Goal: Find specific page/section: Find specific page/section

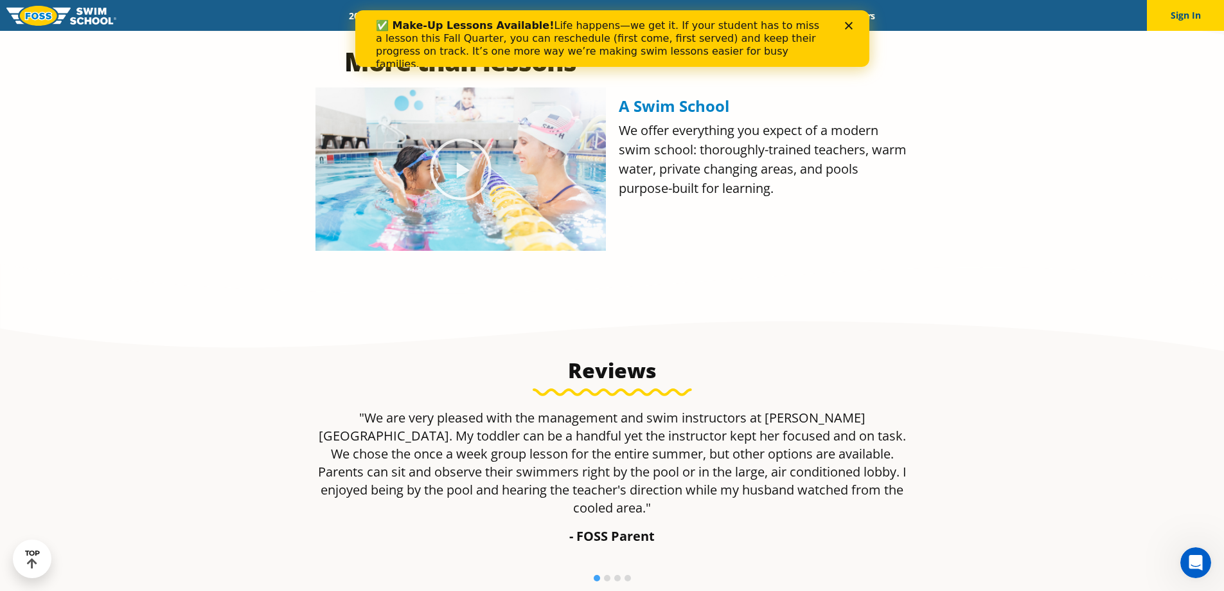
scroll to position [707, 0]
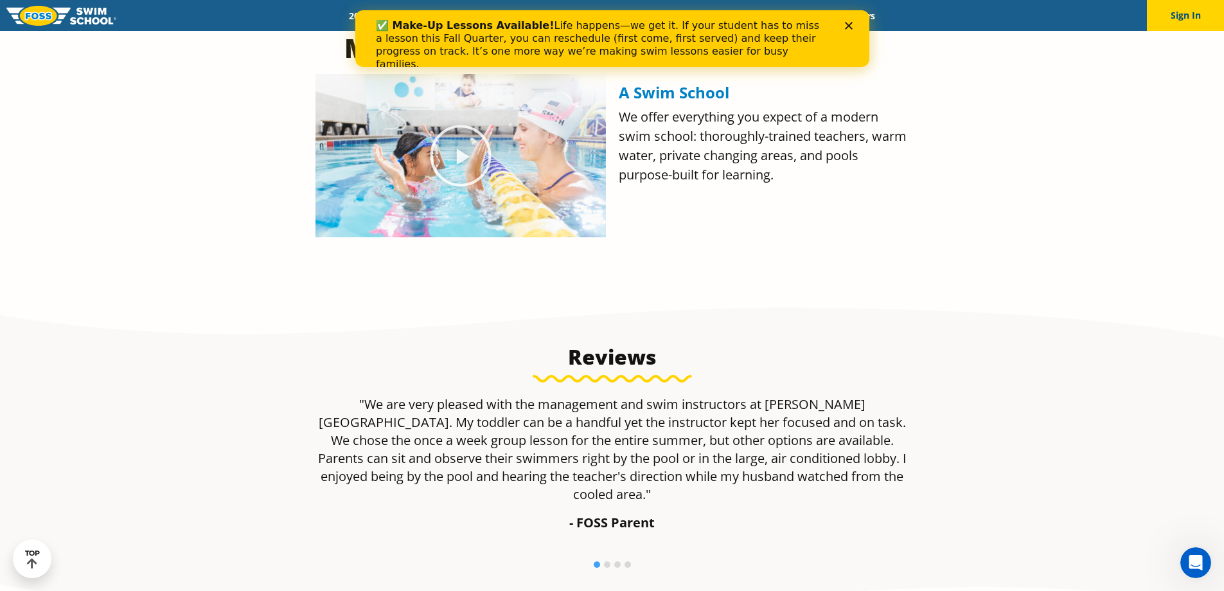
click at [852, 28] on div "Close" at bounding box center [851, 26] width 13 height 8
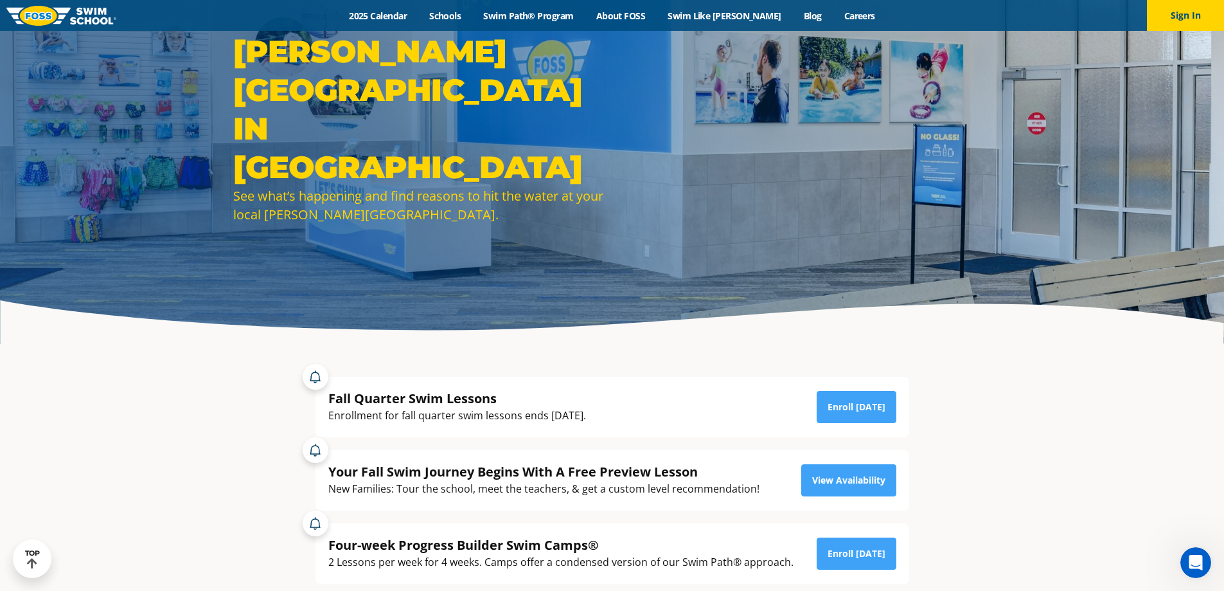
scroll to position [0, 0]
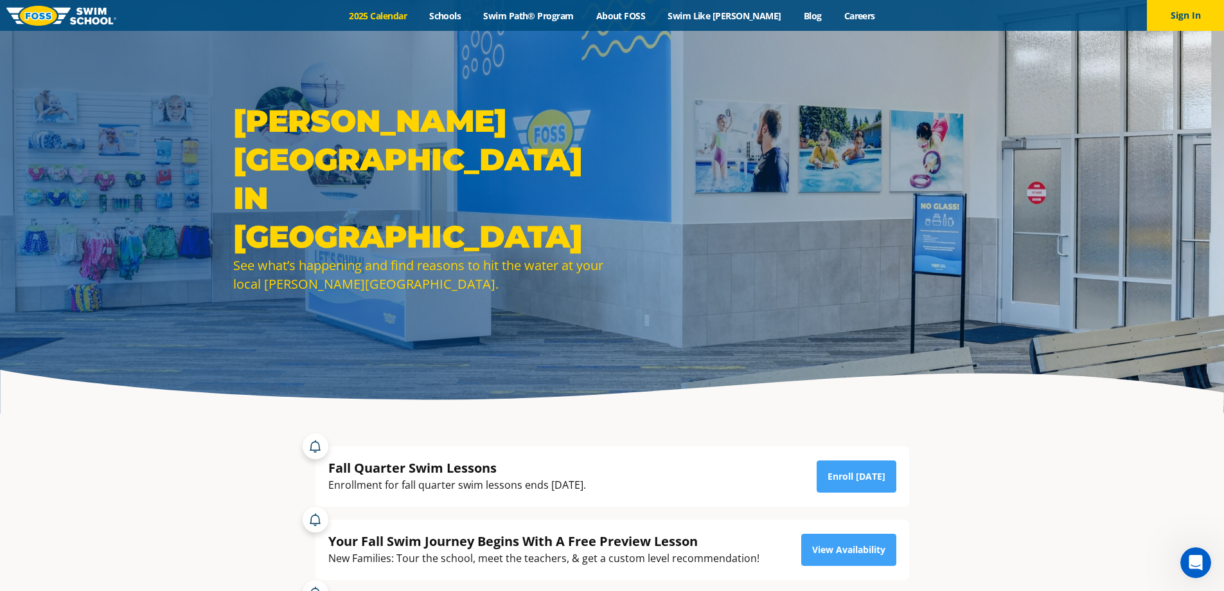
click at [408, 13] on link "2025 Calendar" at bounding box center [378, 16] width 80 height 12
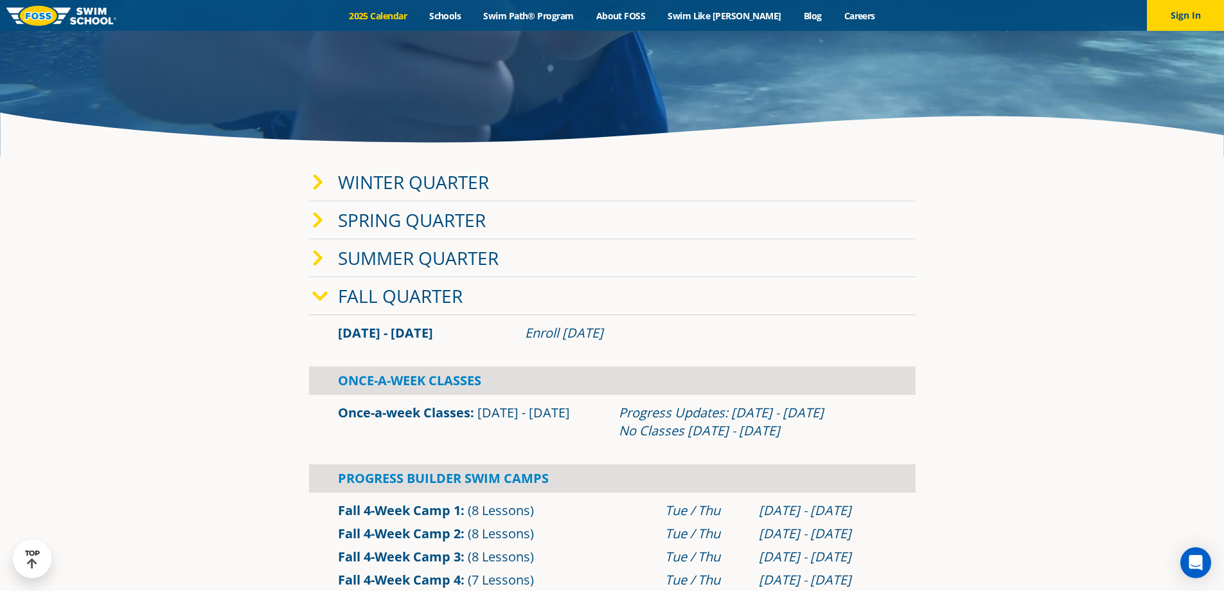
click at [436, 186] on link "Winter Quarter" at bounding box center [413, 182] width 151 height 24
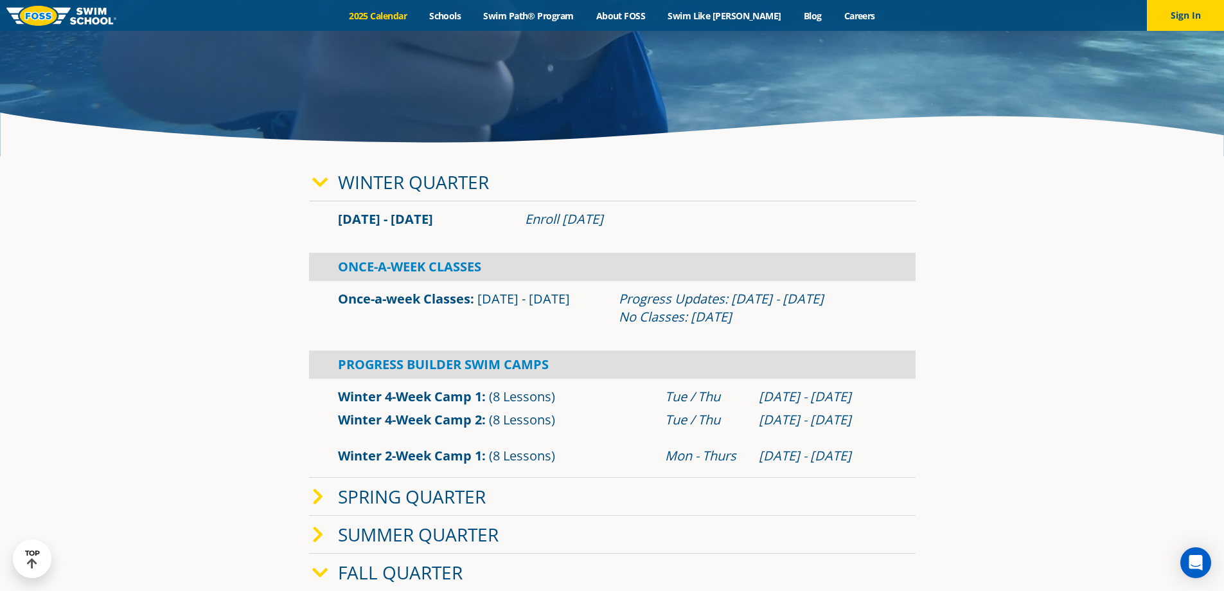
click at [436, 186] on link "Winter Quarter" at bounding box center [413, 182] width 151 height 24
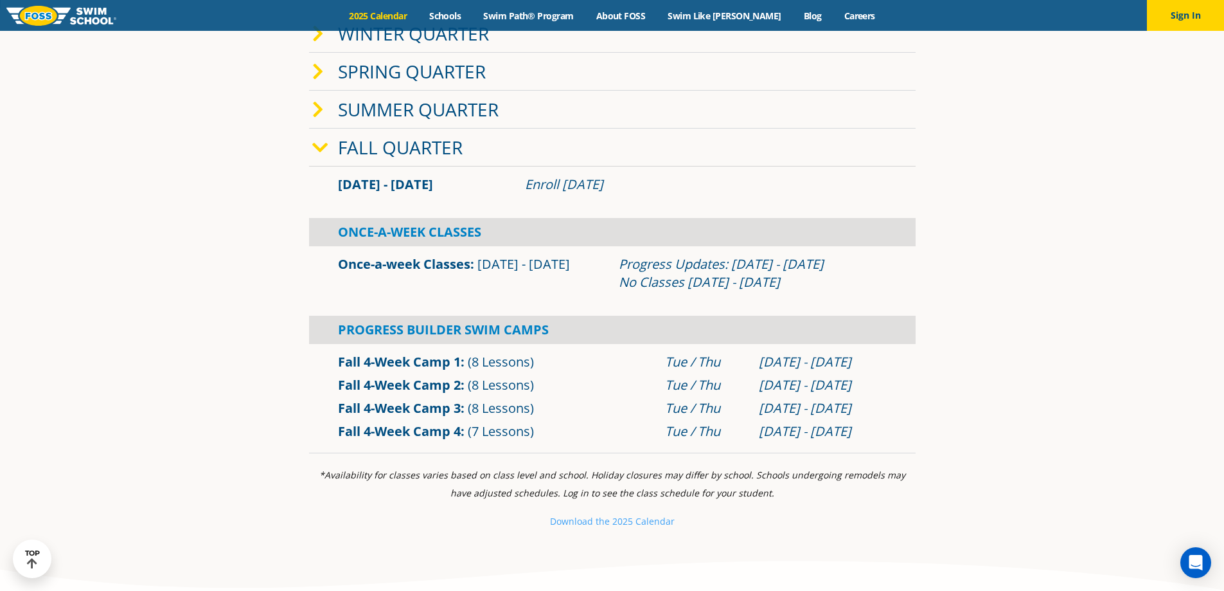
scroll to position [450, 0]
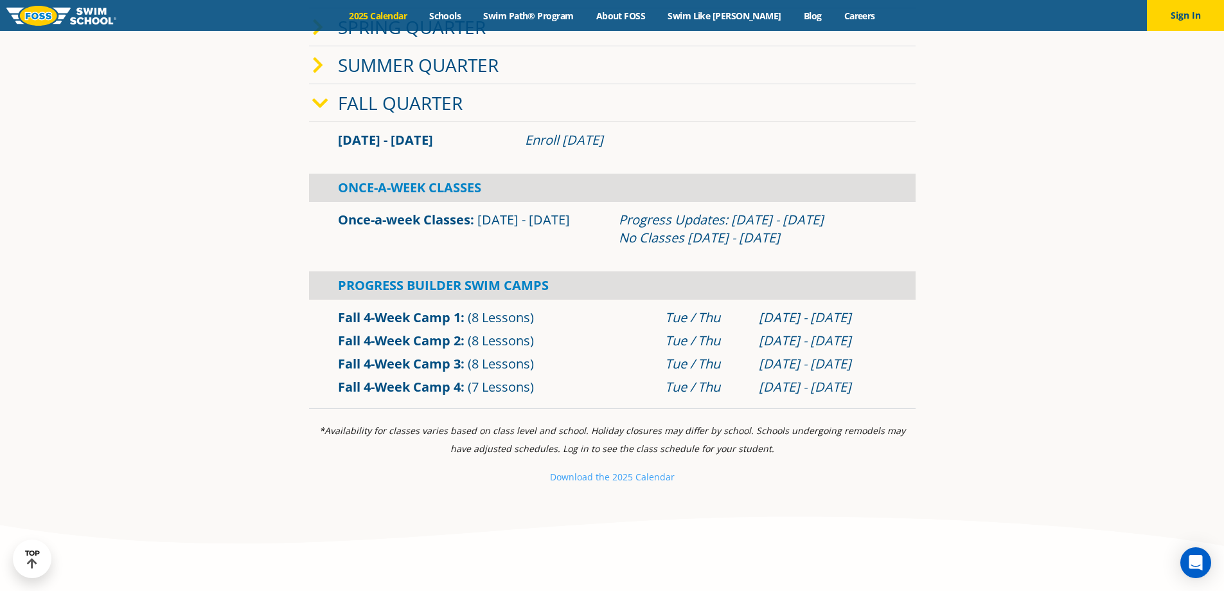
click at [416, 109] on link "Fall Quarter" at bounding box center [400, 103] width 125 height 24
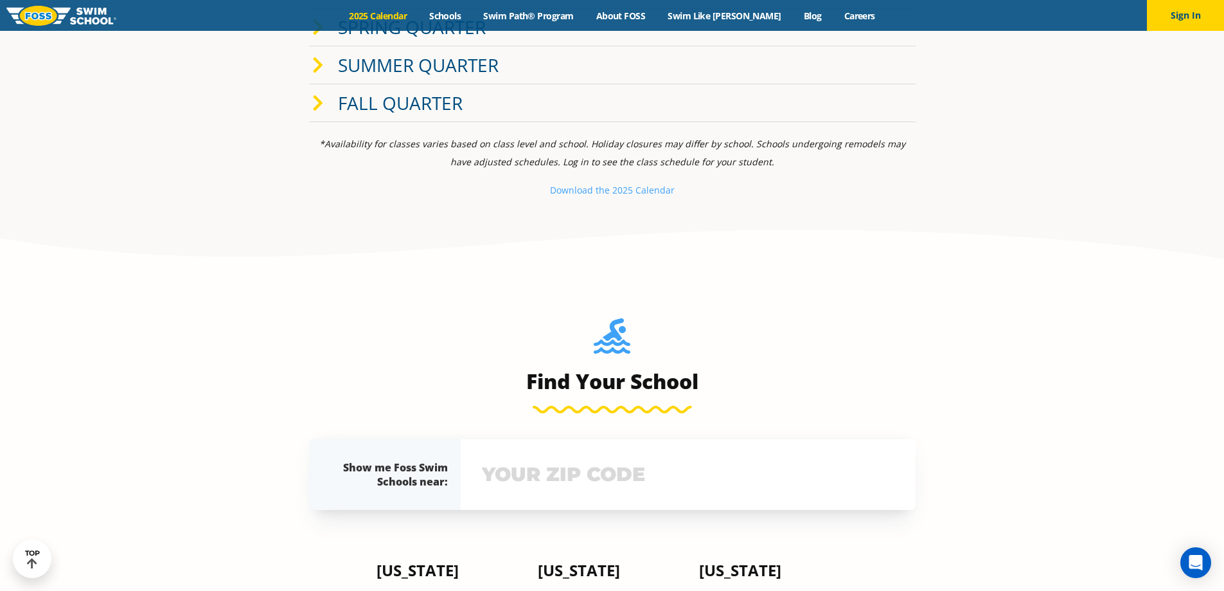
click at [416, 109] on link "Fall Quarter" at bounding box center [400, 103] width 125 height 24
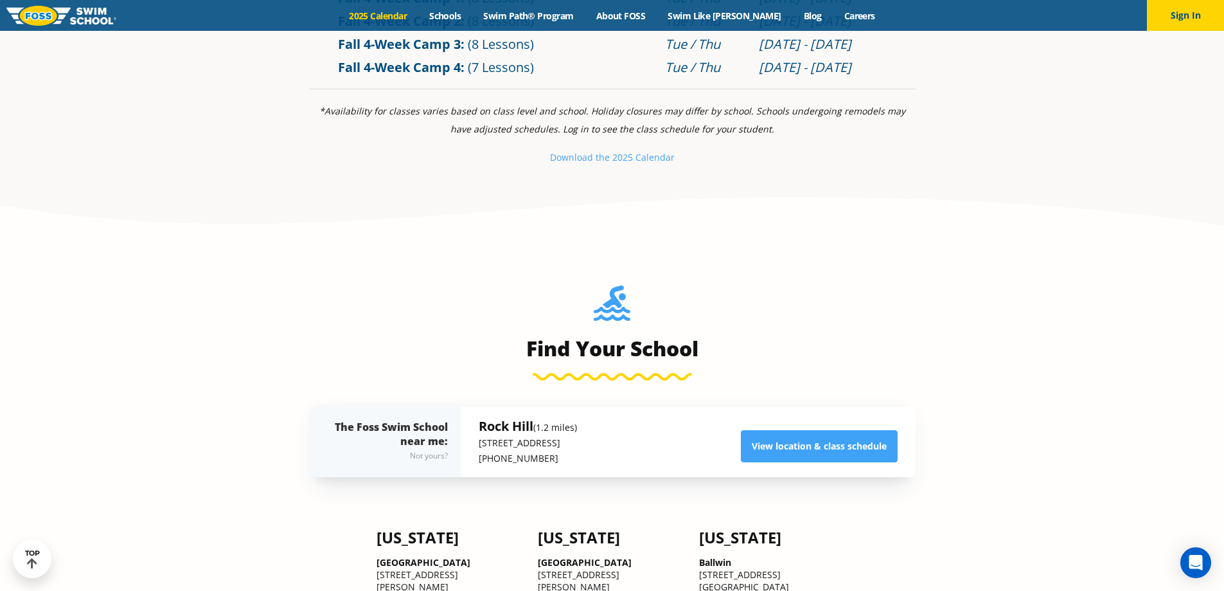
scroll to position [1028, 0]
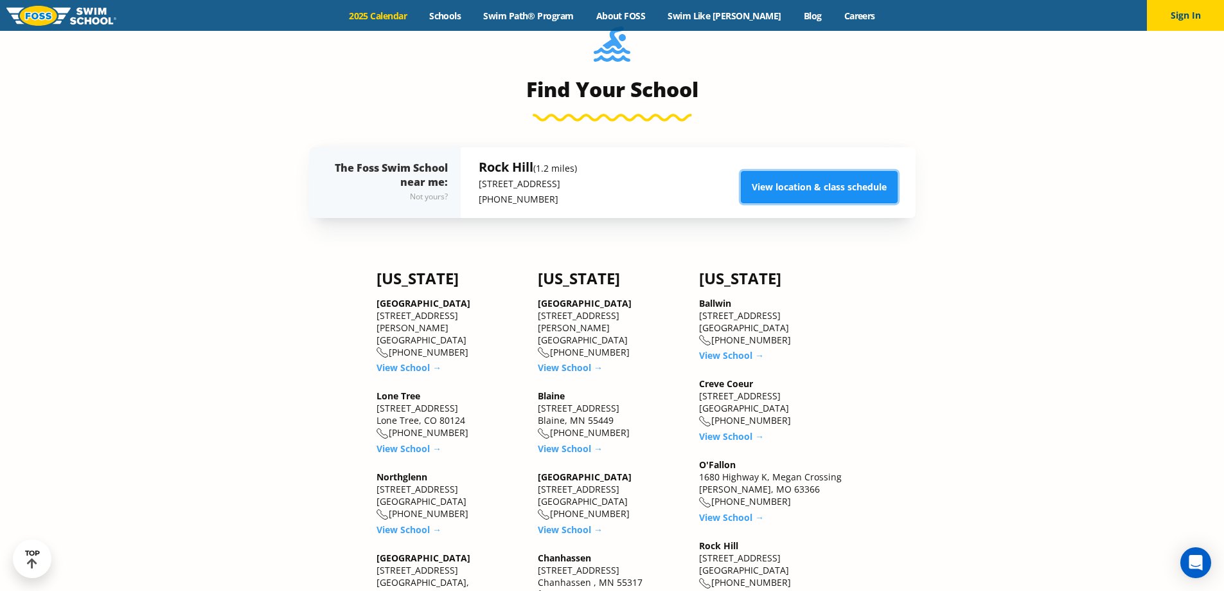
click at [789, 198] on link "View location & class schedule" at bounding box center [819, 187] width 157 height 32
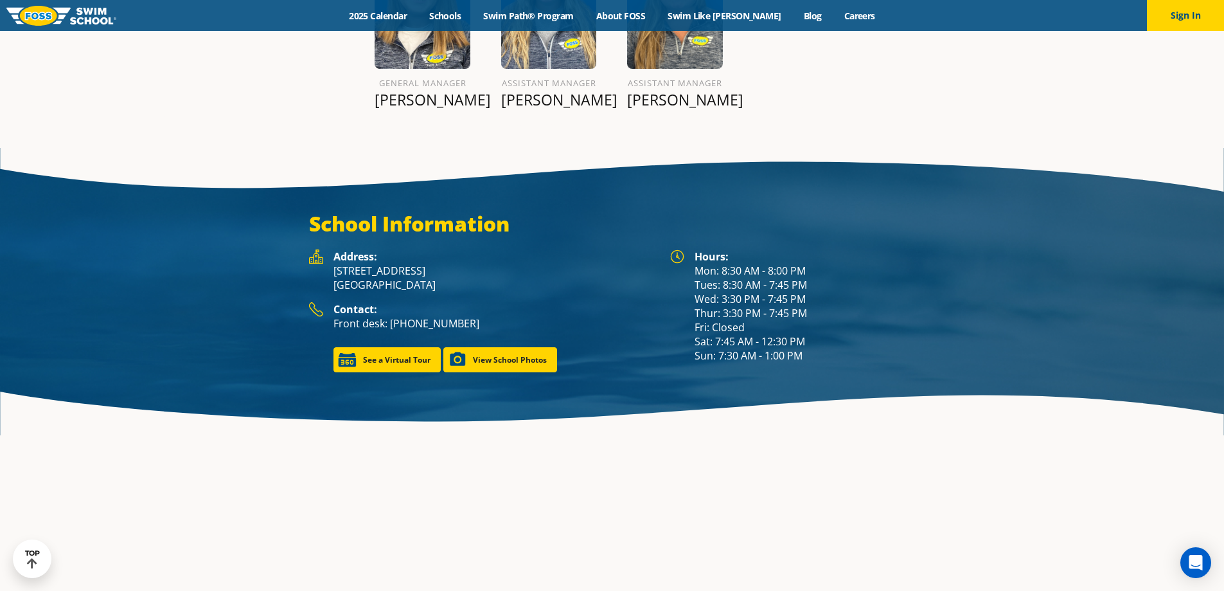
scroll to position [1764, 0]
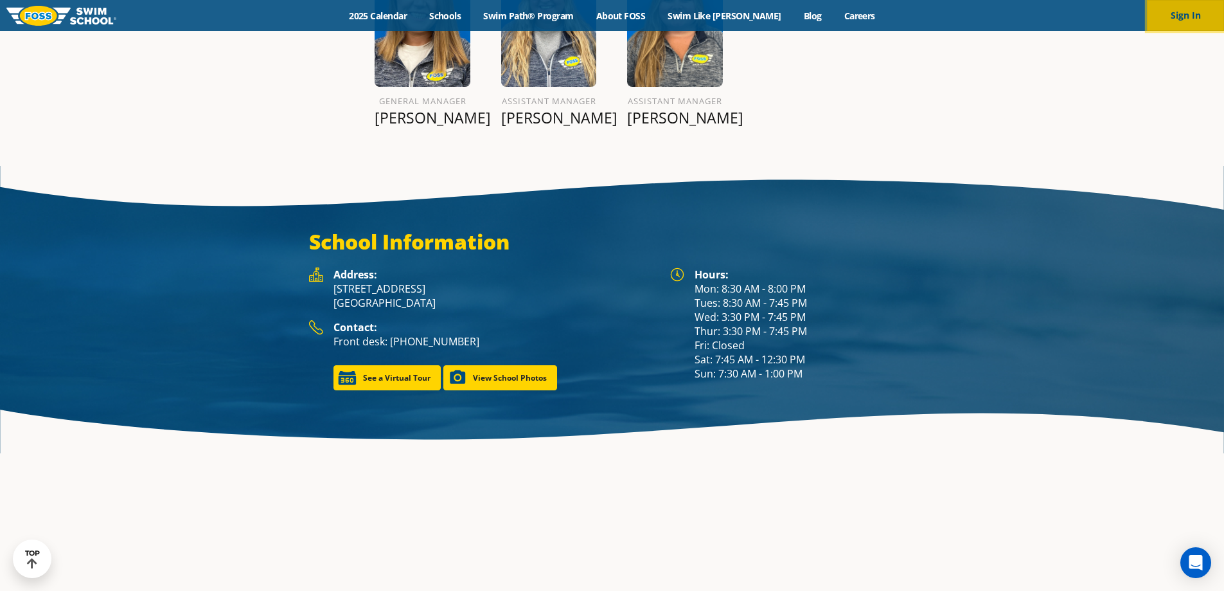
click at [1206, 25] on button "Sign In" at bounding box center [1185, 15] width 77 height 31
